Goal: Register for event/course

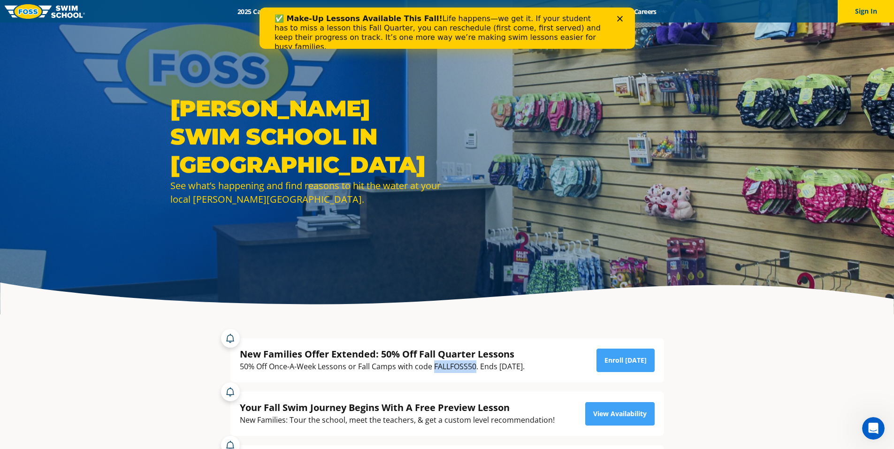
drag, startPoint x: 434, startPoint y: 368, endPoint x: 474, endPoint y: 364, distance: 41.0
click at [474, 364] on div "50% Off Once-A-Week Lessons or Fall Camps with code FALLFOSS50. Ends October 6t…" at bounding box center [382, 366] width 285 height 13
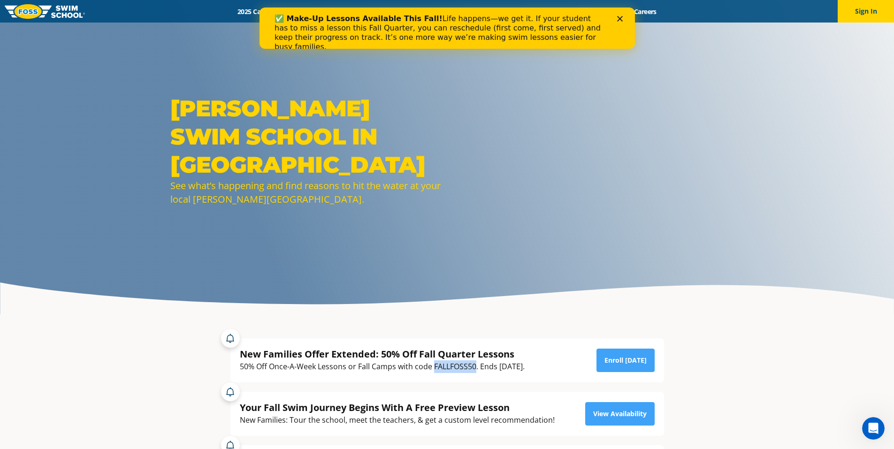
copy div "FALLFOSS50"
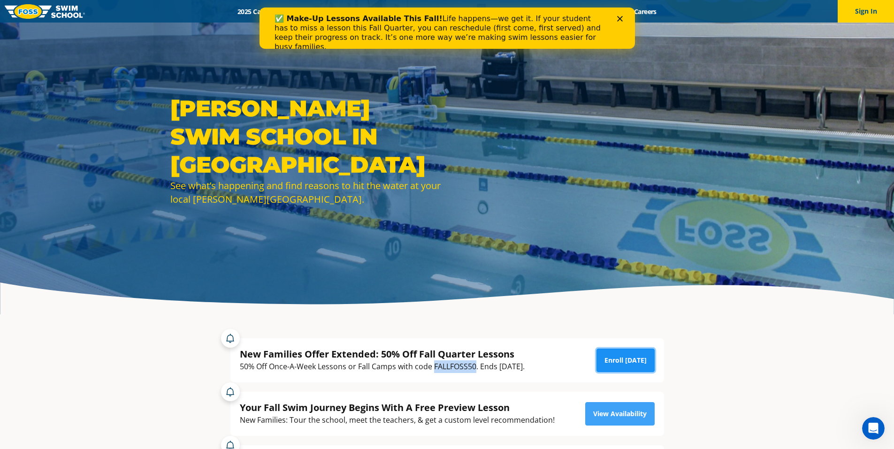
click at [624, 362] on link "Enroll Today" at bounding box center [625, 360] width 58 height 23
click at [617, 20] on icon "Close" at bounding box center [620, 19] width 6 height 6
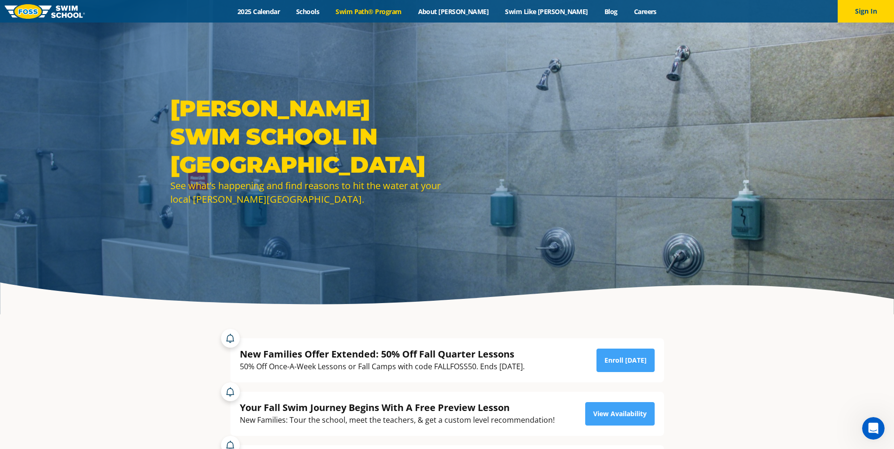
click at [384, 14] on link "Swim Path® Program" at bounding box center [368, 11] width 82 height 9
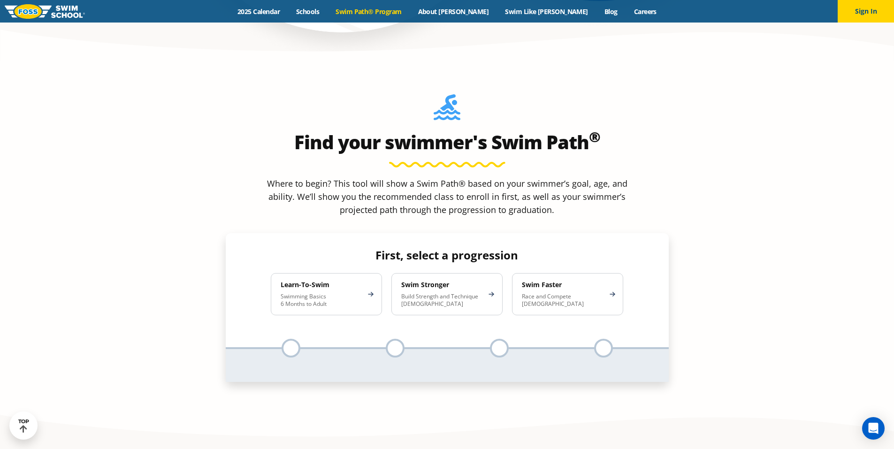
scroll to position [860, 0]
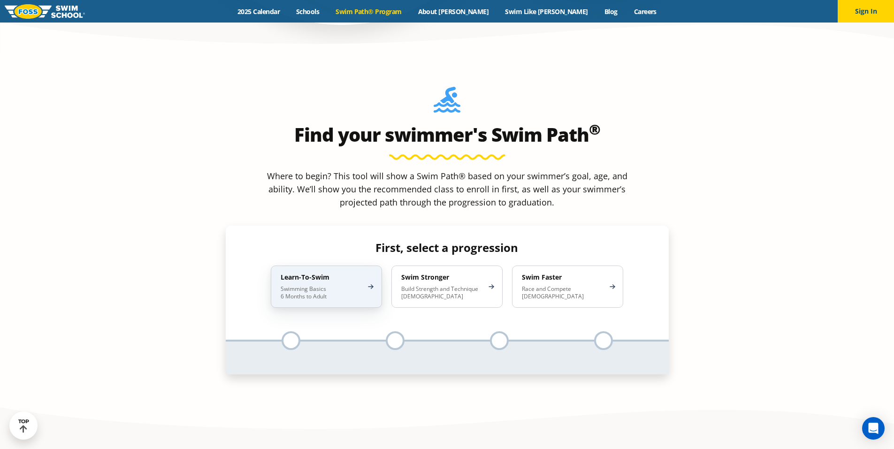
click at [323, 266] on div "Learn-To-Swim Swimming Basics 6 Months to Adult" at bounding box center [326, 287] width 111 height 42
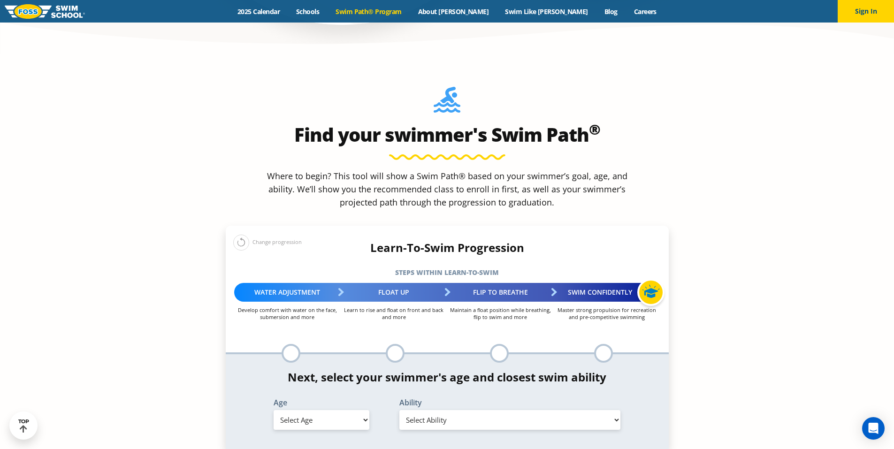
click at [352, 410] on select "Select Age 6 months - 1 year 1 year 2 years 3 years 4 years 5 years 6 years 7 y…" at bounding box center [322, 420] width 96 height 20
select select "10-years-"
click at [274, 410] on select "Select Age 6 months - 1 year 1 year 2 years 3 years 4 years 5 years 6 years 7 y…" at bounding box center [322, 420] width 96 height 20
click at [492, 410] on select "Select Ability First in-water experience When in the water, reliant on a life j…" at bounding box center [509, 420] width 221 height 20
select select "10-years--when-in-the-water-reliant-on-a-life-jacket-or-floatation-device"
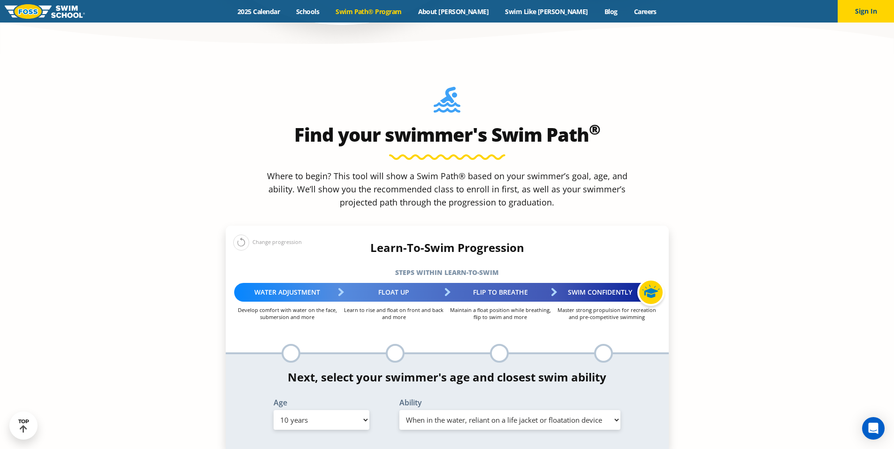
click at [399, 410] on select "Select Ability First in-water experience When in the water, reliant on a life j…" at bounding box center [509, 420] width 221 height 20
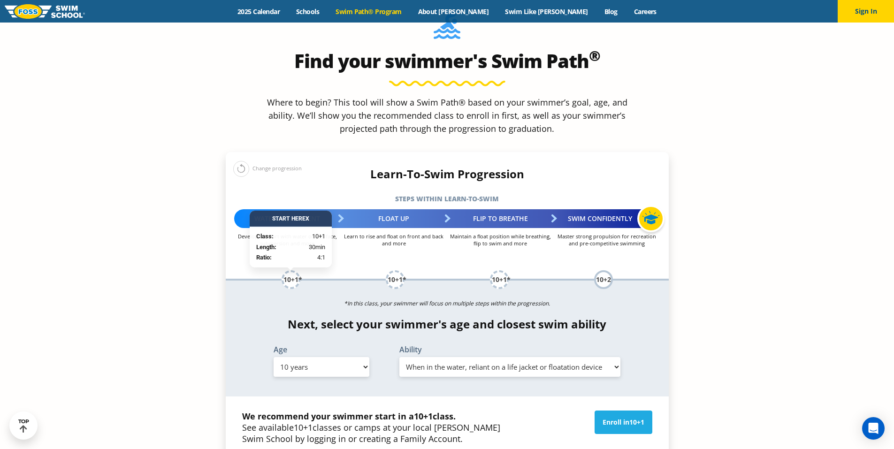
scroll to position [938, 0]
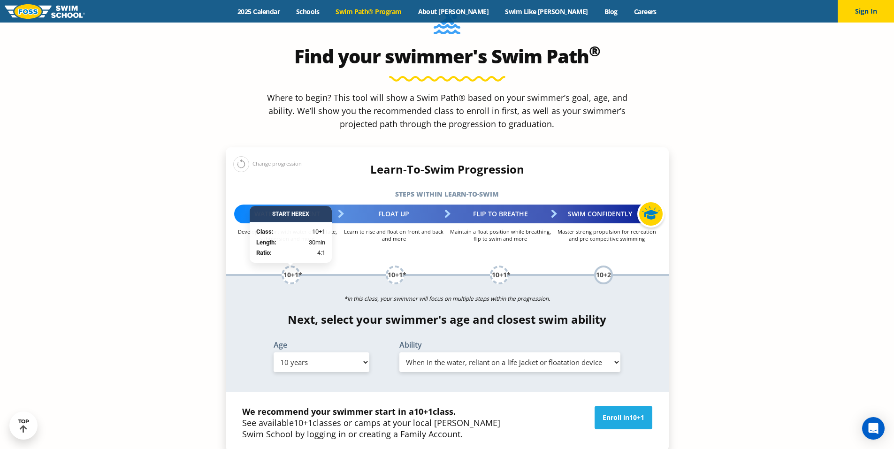
click at [747, 188] on section "Find your swimmer's Swim Path ® Where to begin? This tool will show a Swim Path…" at bounding box center [447, 280] width 894 height 609
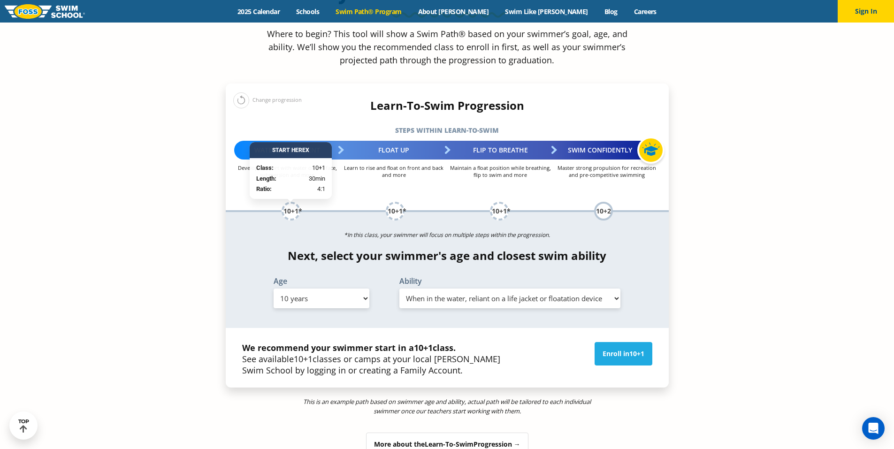
scroll to position [1001, 0]
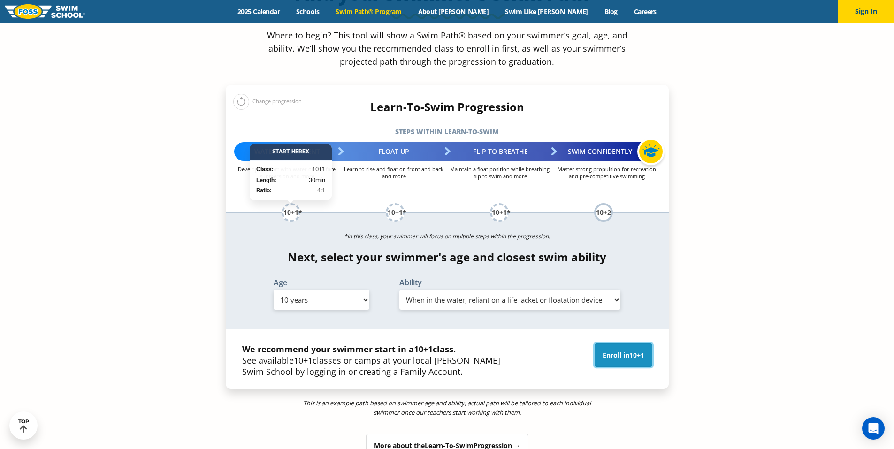
click at [629, 350] on span "10+1" at bounding box center [636, 354] width 15 height 9
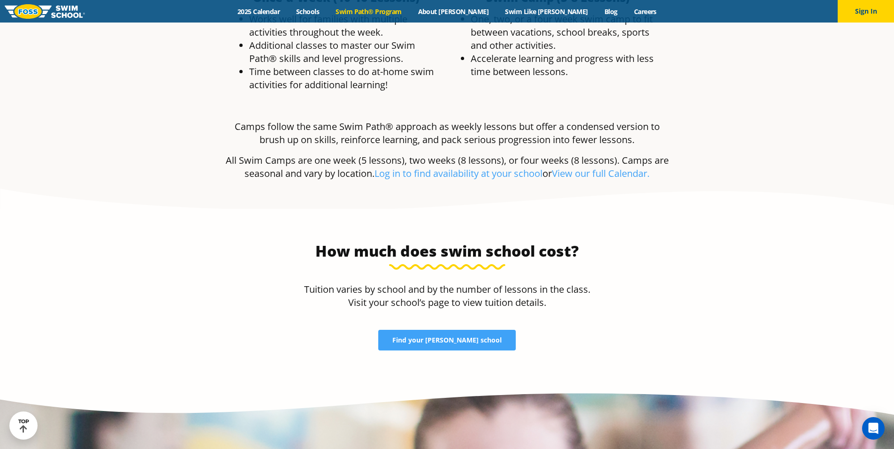
scroll to position [1892, 0]
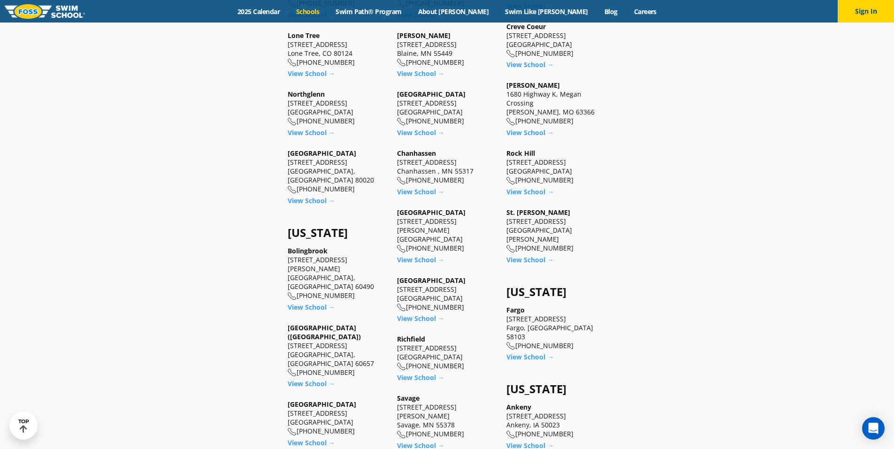
scroll to position [485, 0]
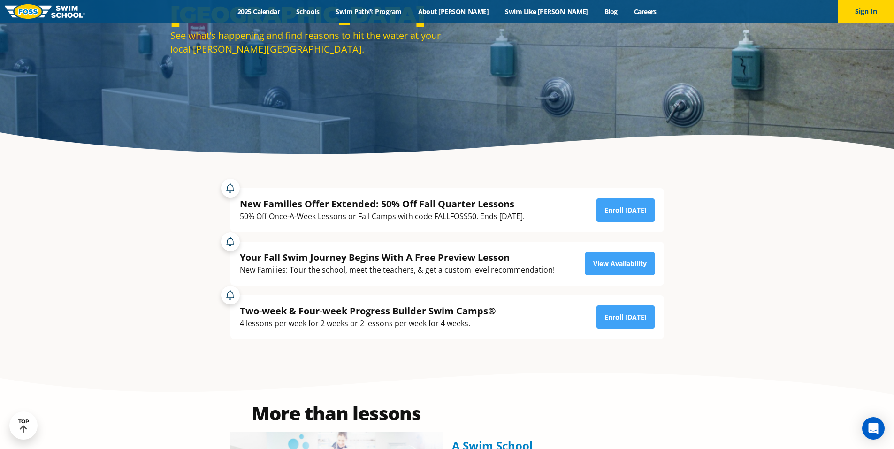
scroll to position [95, 0]
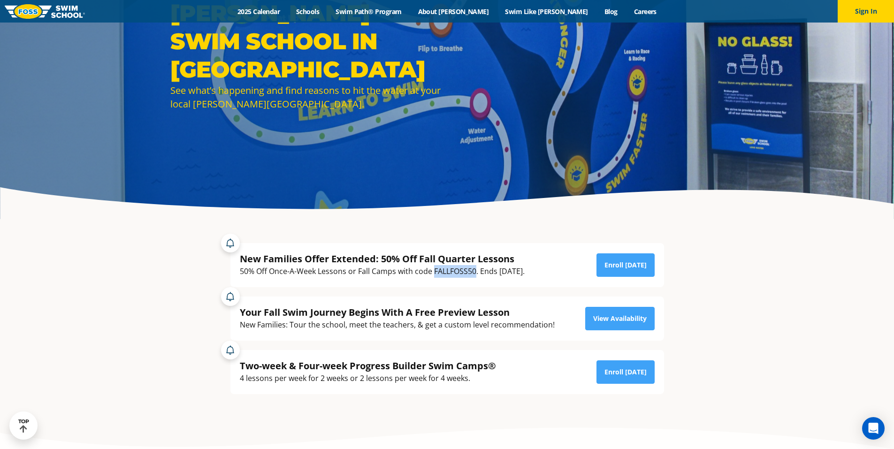
drag, startPoint x: 433, startPoint y: 271, endPoint x: 473, endPoint y: 270, distance: 40.4
click at [474, 269] on div "50% Off Once-A-Week Lessons or Fall Camps with code FALLFOSS50. Ends [DATE]." at bounding box center [382, 271] width 285 height 13
copy div "FALLFOSS50"
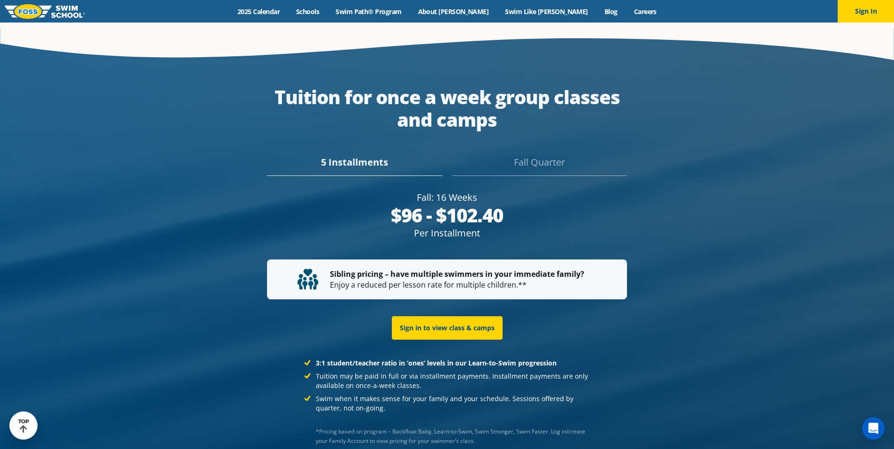
scroll to position [1865, 0]
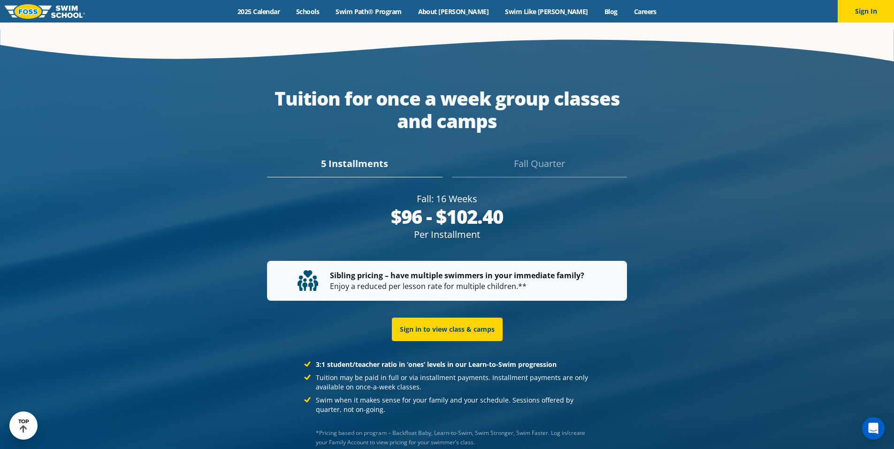
click at [553, 157] on div "Fall Quarter" at bounding box center [539, 167] width 175 height 21
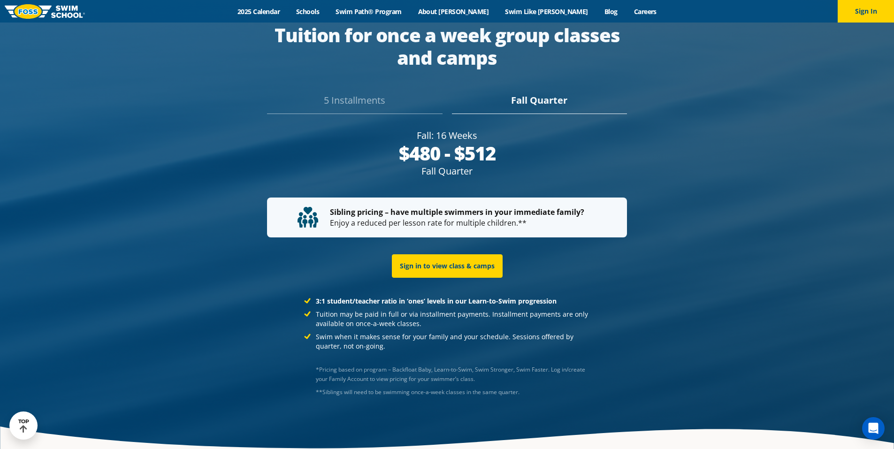
scroll to position [1954, 0]
